Goal: Task Accomplishment & Management: Complete application form

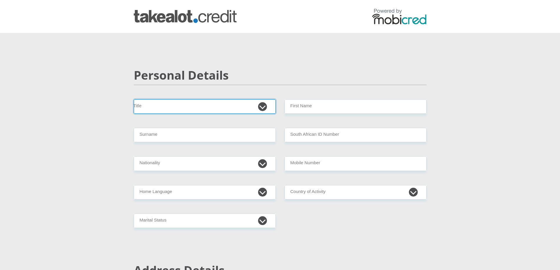
click at [163, 106] on select "Mr Ms Mrs Dr [PERSON_NAME]" at bounding box center [205, 106] width 142 height 14
select select "Ms"
click at [134, 99] on select "Mr Ms Mrs Dr [PERSON_NAME]" at bounding box center [205, 106] width 142 height 14
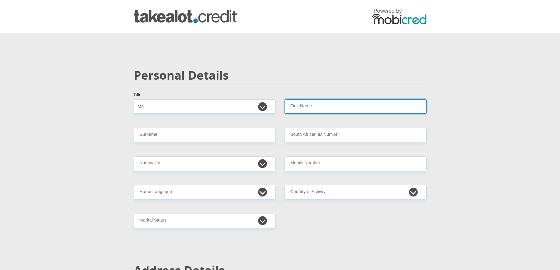
click at [304, 111] on input "First Name" at bounding box center [356, 106] width 142 height 14
type input "[PERSON_NAME]"
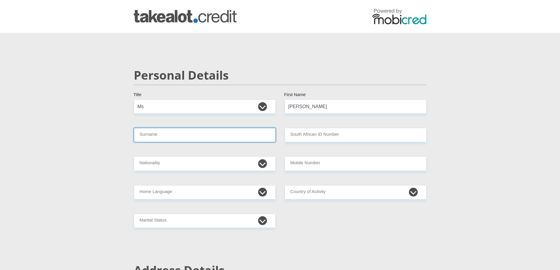
type input "Fakir"
select select "ZAF"
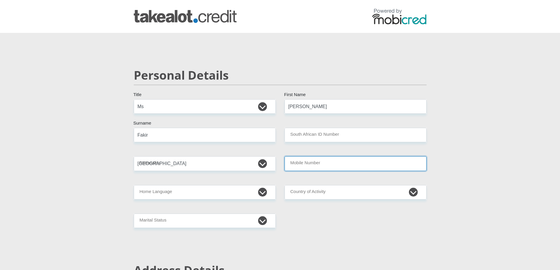
type input "0744064553"
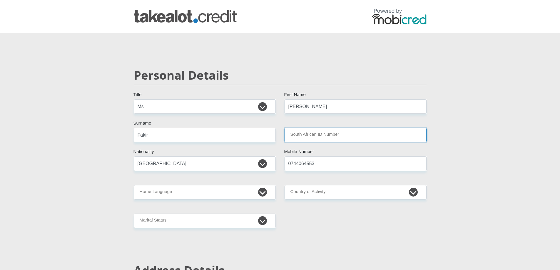
click at [337, 137] on input "South African ID Number" at bounding box center [356, 135] width 142 height 14
type input "9707190107086"
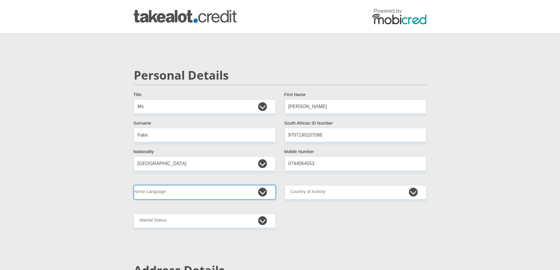
click at [209, 188] on select "Afrikaans English Sepedi South Ndebele Southern Sotho Swati Tsonga Tswana Venda…" at bounding box center [205, 192] width 142 height 14
select select "eng"
click at [134, 185] on select "Afrikaans English Sepedi South Ndebele Southern Sotho Swati Tsonga Tswana Venda…" at bounding box center [205, 192] width 142 height 14
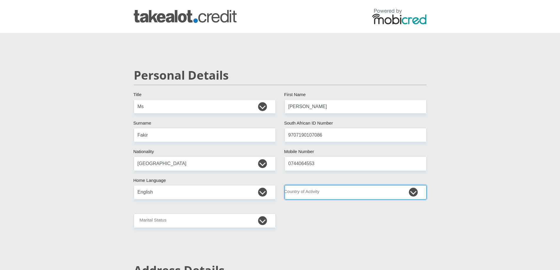
click at [322, 191] on select "[GEOGRAPHIC_DATA] [GEOGRAPHIC_DATA] [GEOGRAPHIC_DATA] [GEOGRAPHIC_DATA] [GEOGRA…" at bounding box center [356, 192] width 142 height 14
select select "ZAF"
click at [285, 185] on select "[GEOGRAPHIC_DATA] [GEOGRAPHIC_DATA] [GEOGRAPHIC_DATA] [GEOGRAPHIC_DATA] [GEOGRA…" at bounding box center [356, 192] width 142 height 14
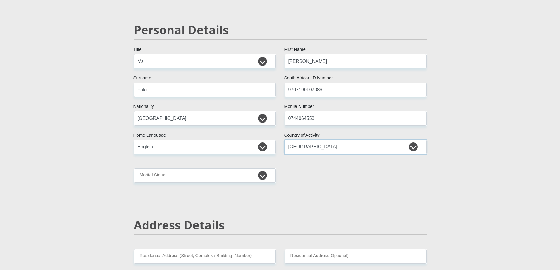
scroll to position [59, 0]
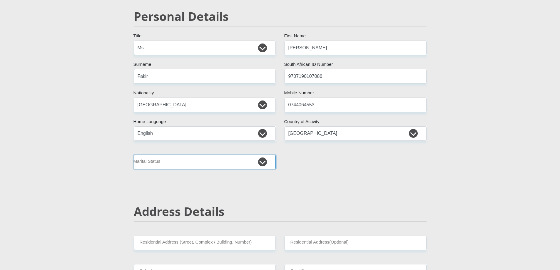
click at [200, 163] on select "Married ANC Single Divorced Widowed Married COP or Customary Law" at bounding box center [205, 162] width 142 height 14
click at [271, 162] on select "Married ANC Single Divorced Widowed Married COP or Customary Law" at bounding box center [205, 162] width 142 height 14
select select "2"
click at [134, 155] on select "Married ANC Single Divorced Widowed Married COP or Customary Law" at bounding box center [205, 162] width 142 height 14
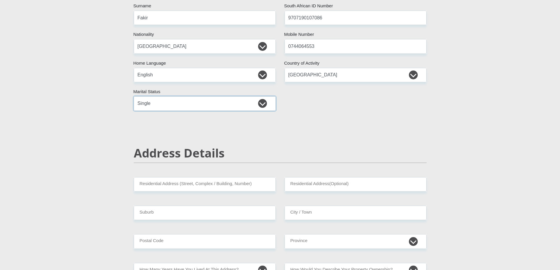
scroll to position [147, 0]
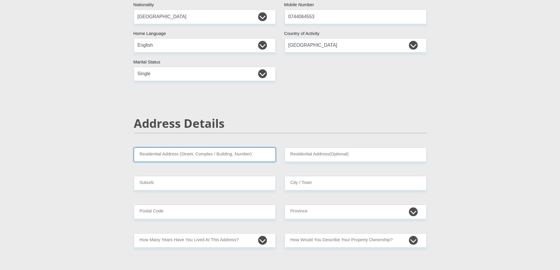
click at [194, 157] on input "Residential Address (Street, Complex / Building, Number)" at bounding box center [205, 155] width 142 height 14
type input "[STREET_ADDRESS][PERSON_NAME]"
type input "Erasmia"
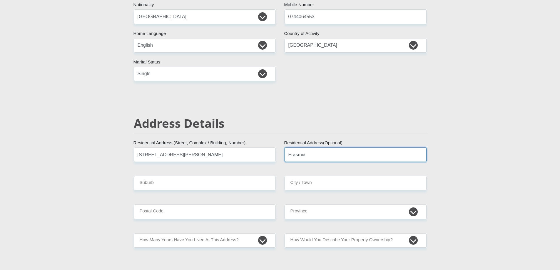
type input "Centurion"
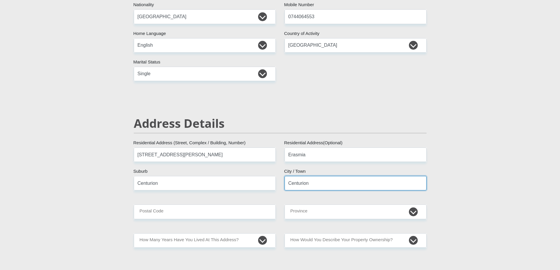
type input "0183"
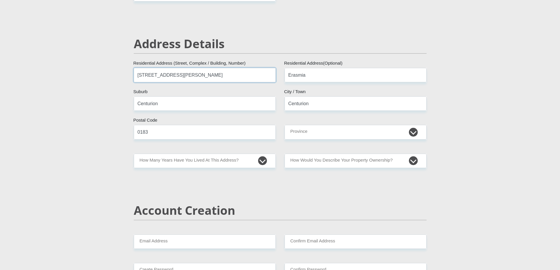
scroll to position [235, 0]
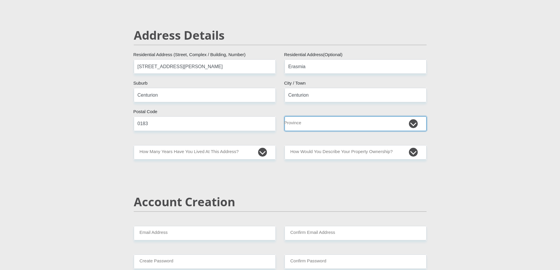
click at [323, 126] on select "Eastern Cape Free State [GEOGRAPHIC_DATA] [GEOGRAPHIC_DATA][DATE] [GEOGRAPHIC_D…" at bounding box center [356, 123] width 142 height 14
select select "Gauteng"
click at [285, 116] on select "Eastern Cape Free State [GEOGRAPHIC_DATA] [GEOGRAPHIC_DATA][DATE] [GEOGRAPHIC_D…" at bounding box center [356, 123] width 142 height 14
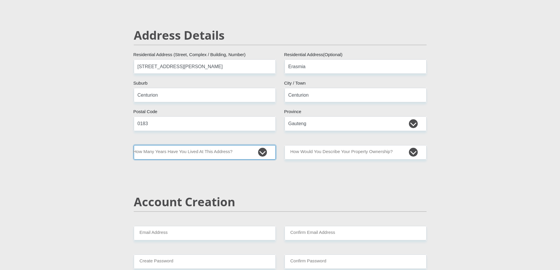
click at [239, 154] on select "less than 1 year 1-3 years 3-5 years 5+ years" at bounding box center [205, 152] width 142 height 14
select select "5"
click at [134, 145] on select "less than 1 year 1-3 years 3-5 years 5+ years" at bounding box center [205, 152] width 142 height 14
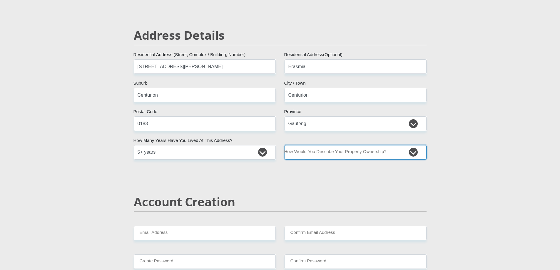
click at [350, 154] on select "Owned Rented Family Owned Company Dwelling" at bounding box center [356, 152] width 142 height 14
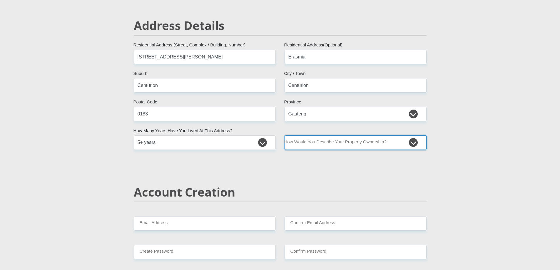
scroll to position [265, 0]
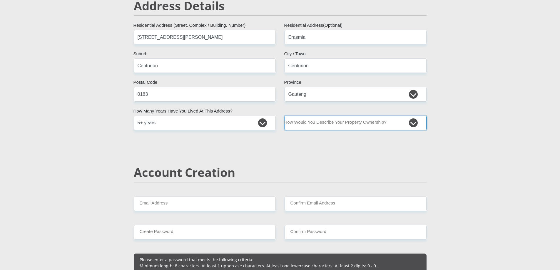
click at [332, 124] on select "Owned Rented Family Owned Company Dwelling" at bounding box center [356, 123] width 142 height 14
select select "parents"
click at [285, 116] on select "Owned Rented Family Owned Company Dwelling" at bounding box center [356, 123] width 142 height 14
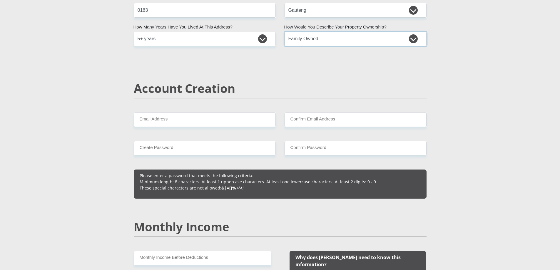
scroll to position [353, 0]
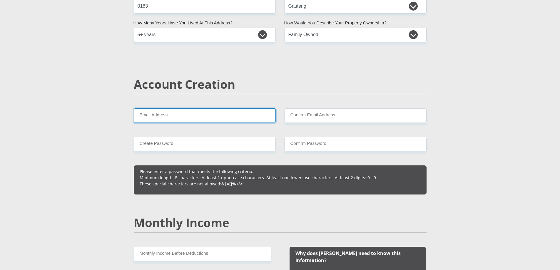
click at [179, 114] on input "Email Address" at bounding box center [205, 116] width 142 height 14
type input "[EMAIL_ADDRESS][DOMAIN_NAME]"
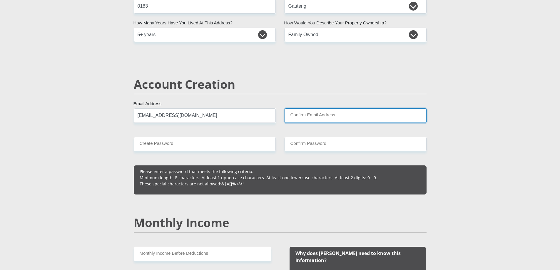
type input "[EMAIL_ADDRESS][DOMAIN_NAME]"
type input "0744064553"
type input "[PERSON_NAME]"
type input "Fakir"
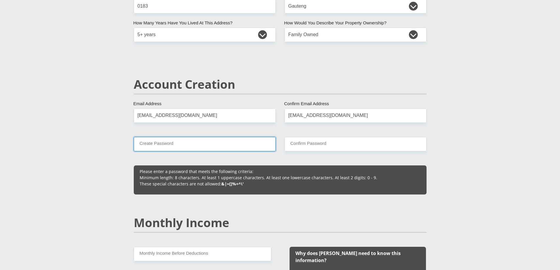
click at [184, 142] on input "Create Password" at bounding box center [205, 144] width 142 height 14
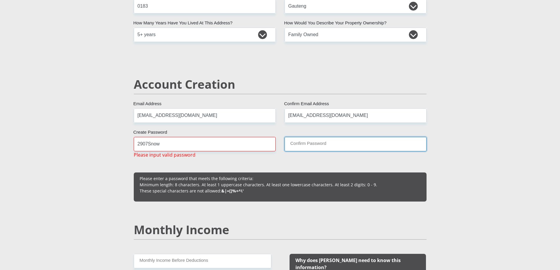
click at [339, 143] on input "Confirm Password" at bounding box center [356, 144] width 142 height 14
click at [325, 146] on input "Confirm Password" at bounding box center [356, 144] width 142 height 14
click at [168, 141] on input "2907Snow" at bounding box center [205, 144] width 142 height 14
click at [146, 143] on input "2907Snow" at bounding box center [205, 144] width 142 height 14
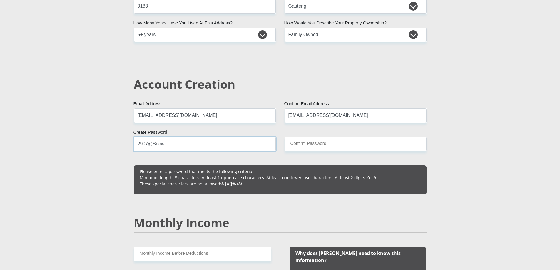
type input "2907@Snow"
drag, startPoint x: 186, startPoint y: 158, endPoint x: 212, endPoint y: 156, distance: 26.0
click at [306, 147] on input "Confirm Password" at bounding box center [356, 144] width 142 height 14
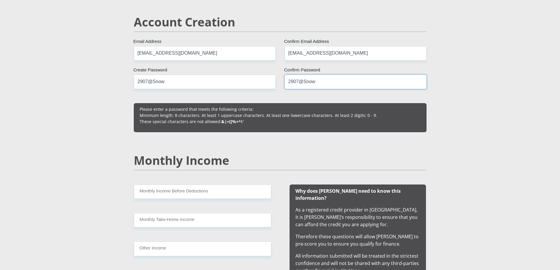
scroll to position [471, 0]
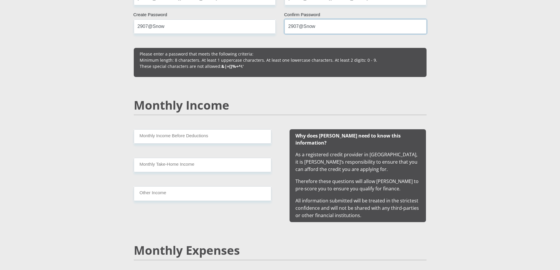
type input "2907@Snow"
click at [189, 143] on input "Monthly Income Before Deductions" at bounding box center [203, 136] width 138 height 14
type input "12000"
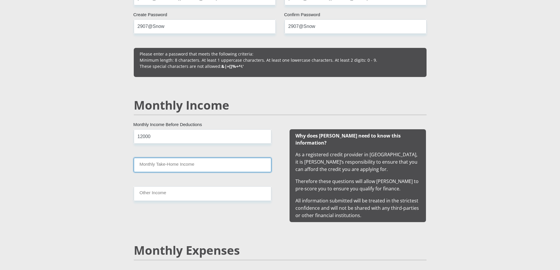
click at [153, 163] on input "Monthly Take-Home Income" at bounding box center [203, 165] width 138 height 14
type input "10000"
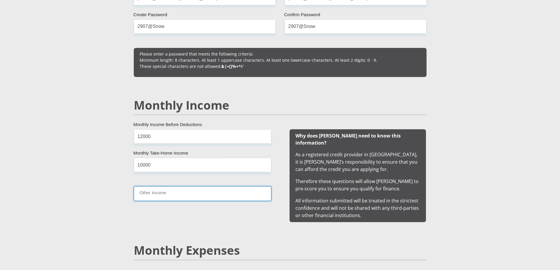
click at [157, 189] on input "Other Income" at bounding box center [203, 193] width 138 height 14
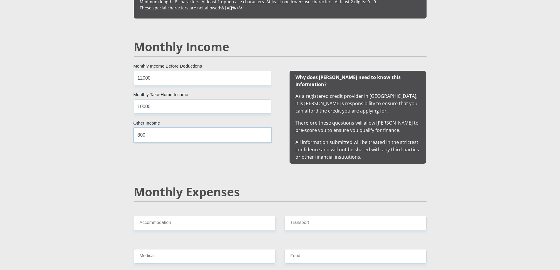
scroll to position [559, 0]
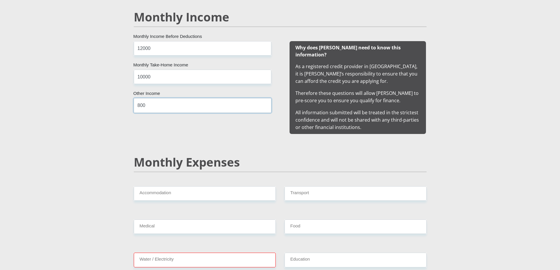
type input "800"
click at [177, 187] on input "Accommodation" at bounding box center [205, 193] width 142 height 14
type input "6000"
click at [183, 222] on input "Medical" at bounding box center [205, 227] width 142 height 14
type input "800"
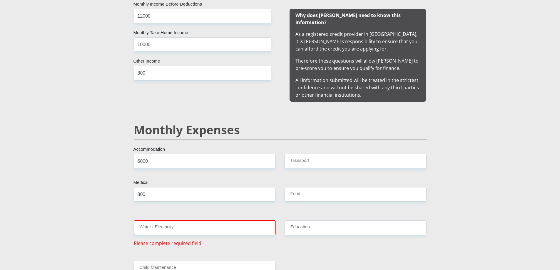
scroll to position [618, 0]
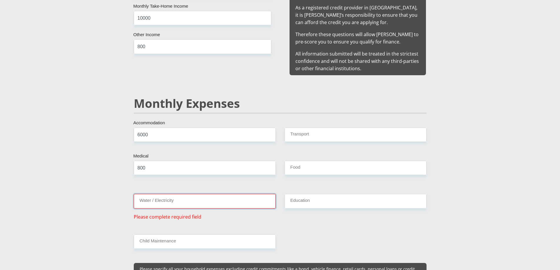
click at [178, 194] on input "Water / Electricity" at bounding box center [205, 201] width 142 height 14
drag, startPoint x: 159, startPoint y: 130, endPoint x: 134, endPoint y: 127, distance: 25.1
click at [134, 128] on input "6000" at bounding box center [205, 135] width 142 height 14
type input "5000"
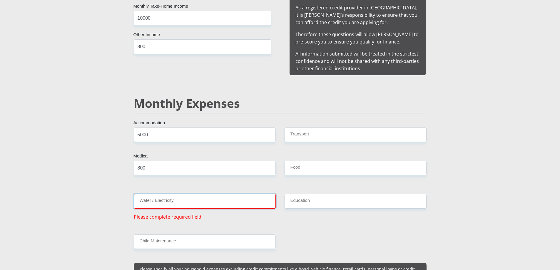
click at [169, 195] on input "Water / Electricity" at bounding box center [205, 201] width 142 height 14
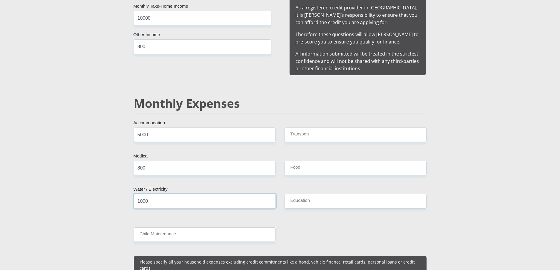
type input "1000"
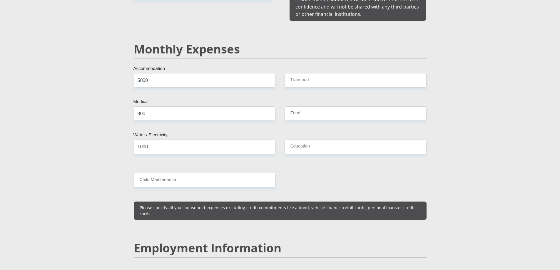
scroll to position [676, 0]
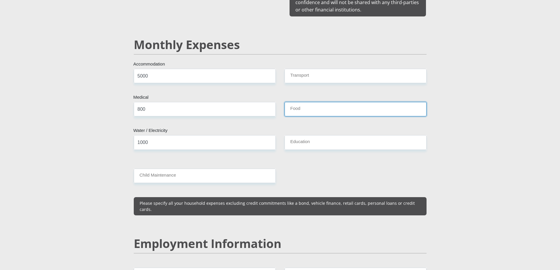
click at [312, 104] on input "Food" at bounding box center [356, 109] width 142 height 14
type input "1000"
click at [90, 113] on section "Personal Details Mr Ms Mrs Dr [PERSON_NAME] Title [PERSON_NAME] First Name Faki…" at bounding box center [280, 266] width 560 height 1819
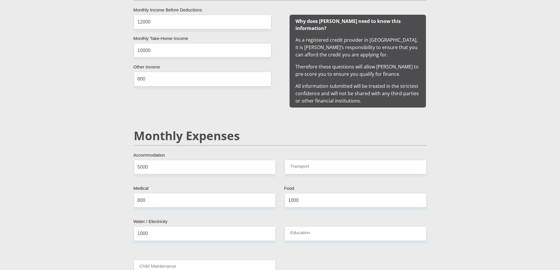
scroll to position [647, 0]
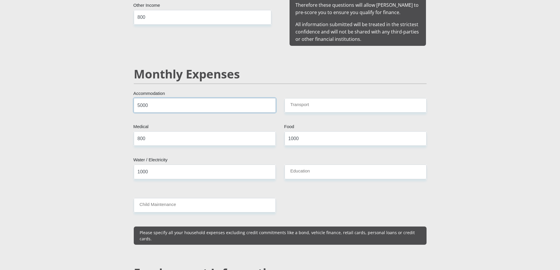
drag, startPoint x: 150, startPoint y: 97, endPoint x: 130, endPoint y: 98, distance: 19.4
click at [130, 98] on div "5000 Accommodation" at bounding box center [204, 107] width 151 height 19
type input "4000"
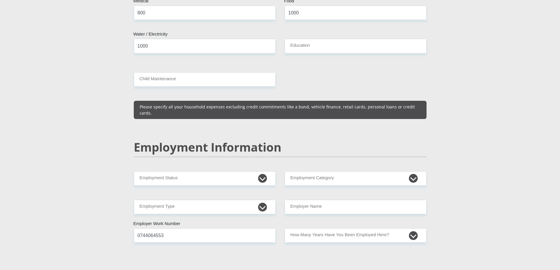
scroll to position [794, 0]
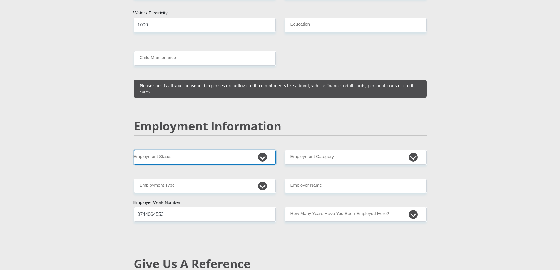
click at [197, 150] on select "Permanent/Full-time Part-time/Casual [DEMOGRAPHIC_DATA] Worker Self-Employed Ho…" at bounding box center [205, 157] width 142 height 14
select select "4"
click at [134, 150] on select "Permanent/Full-time Part-time/Casual [DEMOGRAPHIC_DATA] Worker Self-Employed Ho…" at bounding box center [205, 157] width 142 height 14
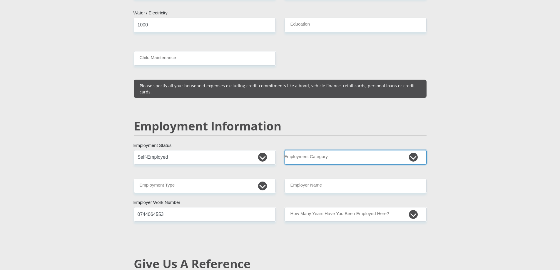
click at [328, 150] on select "AGRICULTURE ALCOHOL & TOBACCO CONSTRUCTION MATERIALS METALLURGY EQUIPMENT FOR R…" at bounding box center [356, 157] width 142 height 14
select select "13"
click at [285, 150] on select "AGRICULTURE ALCOHOL & TOBACCO CONSTRUCTION MATERIALS METALLURGY EQUIPMENT FOR R…" at bounding box center [356, 157] width 142 height 14
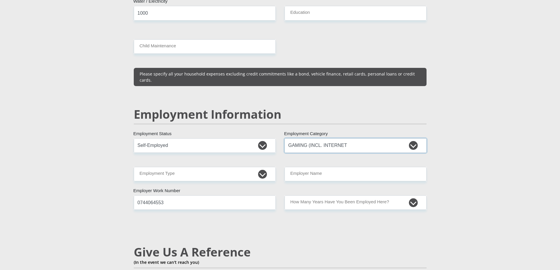
scroll to position [853, 0]
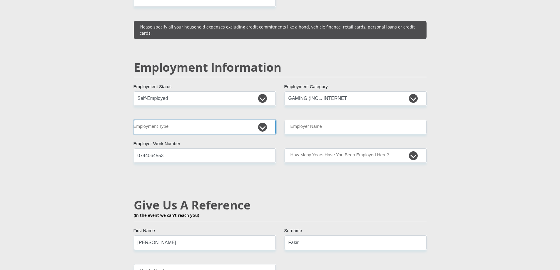
click at [210, 120] on select "College/Lecturer Craft Seller Creative Driver Executive Farmer Forces - Non Com…" at bounding box center [205, 127] width 142 height 14
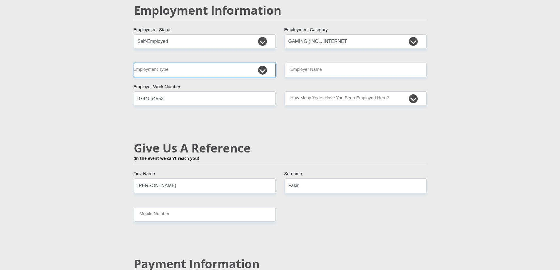
scroll to position [912, 0]
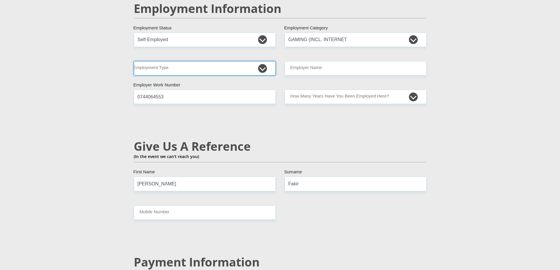
click at [214, 61] on select "College/Lecturer Craft Seller Creative Driver Executive Farmer Forces - Non Com…" at bounding box center [205, 68] width 142 height 14
select select "Creative"
click at [134, 61] on select "College/Lecturer Craft Seller Creative Driver Executive Farmer Forces - Non Com…" at bounding box center [205, 68] width 142 height 14
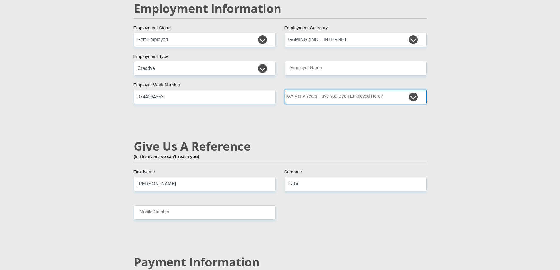
click at [309, 90] on select "less than 1 year 1-3 years 3-5 years 5+ years" at bounding box center [356, 97] width 142 height 14
select select "24"
click at [285, 90] on select "less than 1 year 1-3 years 3-5 years 5+ years" at bounding box center [356, 97] width 142 height 14
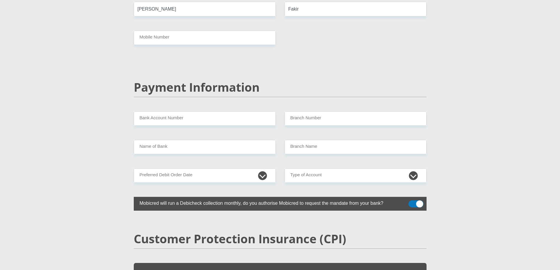
scroll to position [1088, 0]
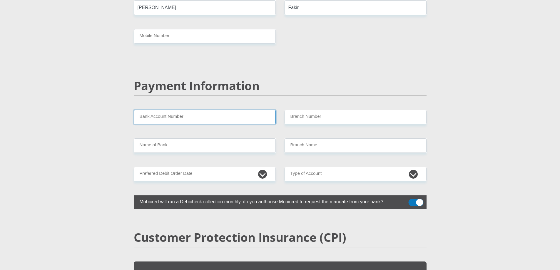
click at [176, 110] on input "Bank Account Number" at bounding box center [205, 117] width 142 height 14
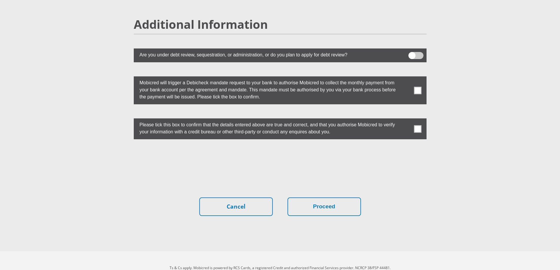
scroll to position [1602, 0]
